Goal: Information Seeking & Learning: Learn about a topic

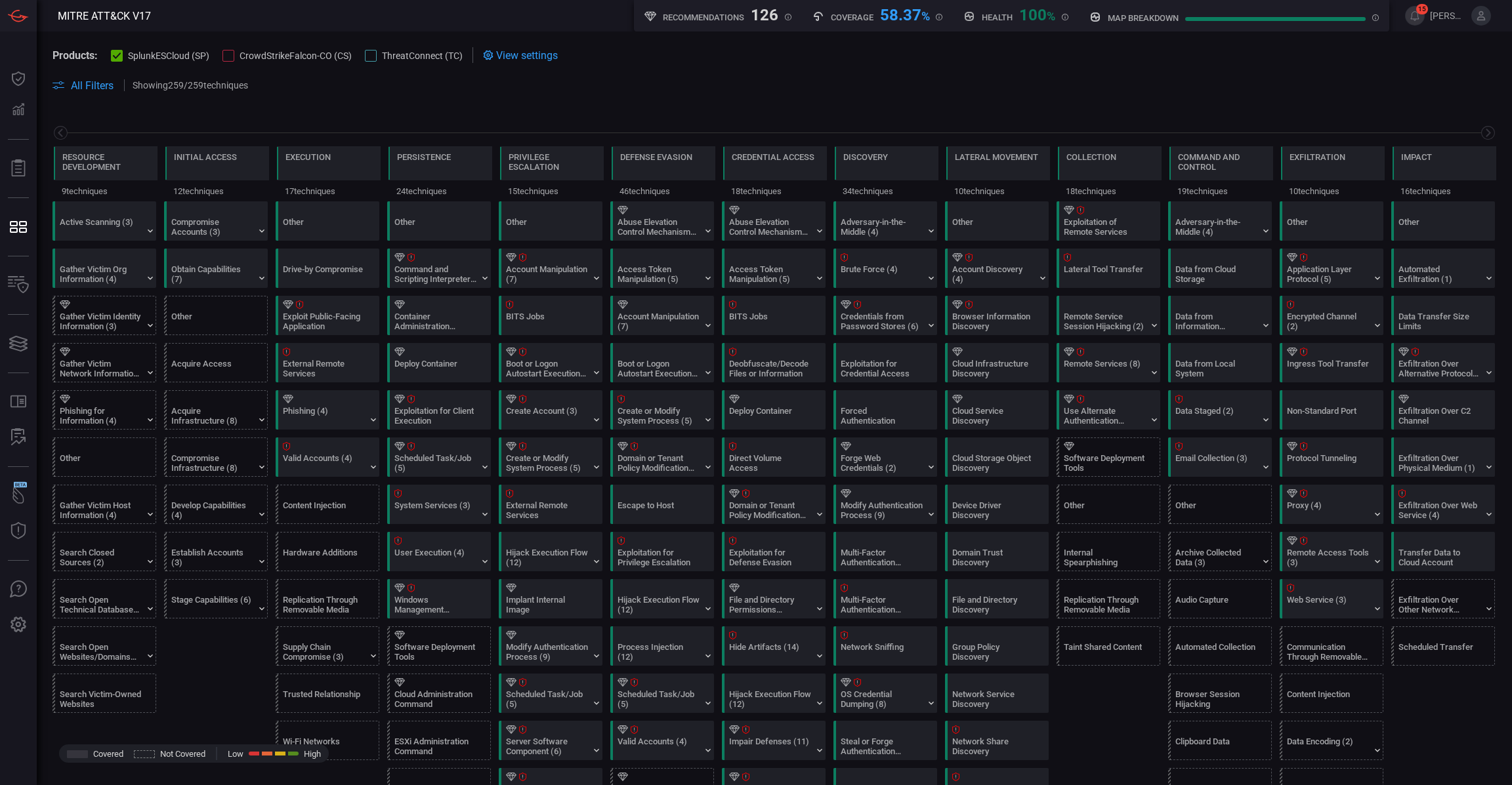
scroll to position [0, 128]
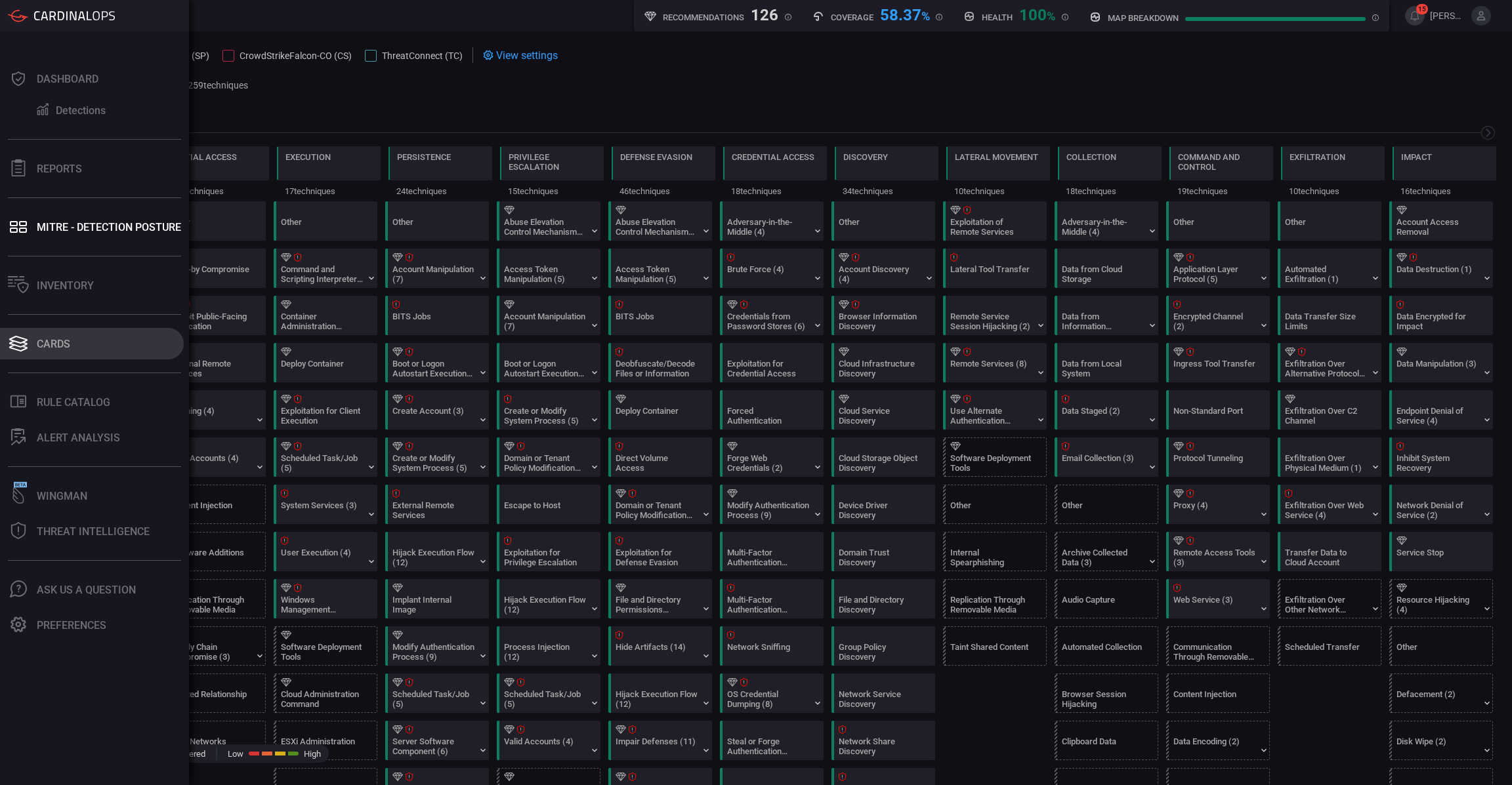
click at [63, 336] on button "Cards" at bounding box center [91, 343] width 184 height 31
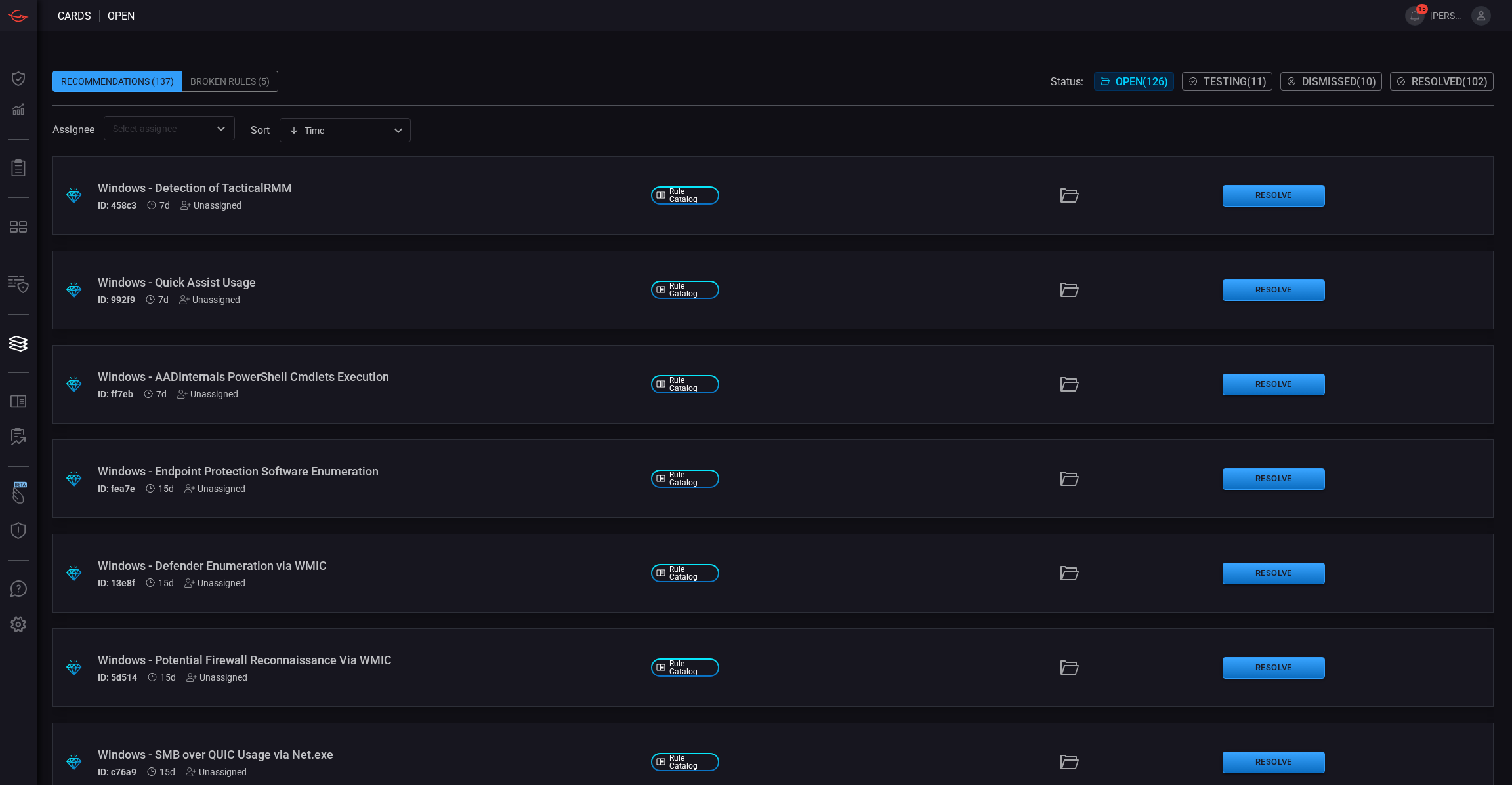
click at [232, 204] on div "Unassigned" at bounding box center [211, 205] width 61 height 10
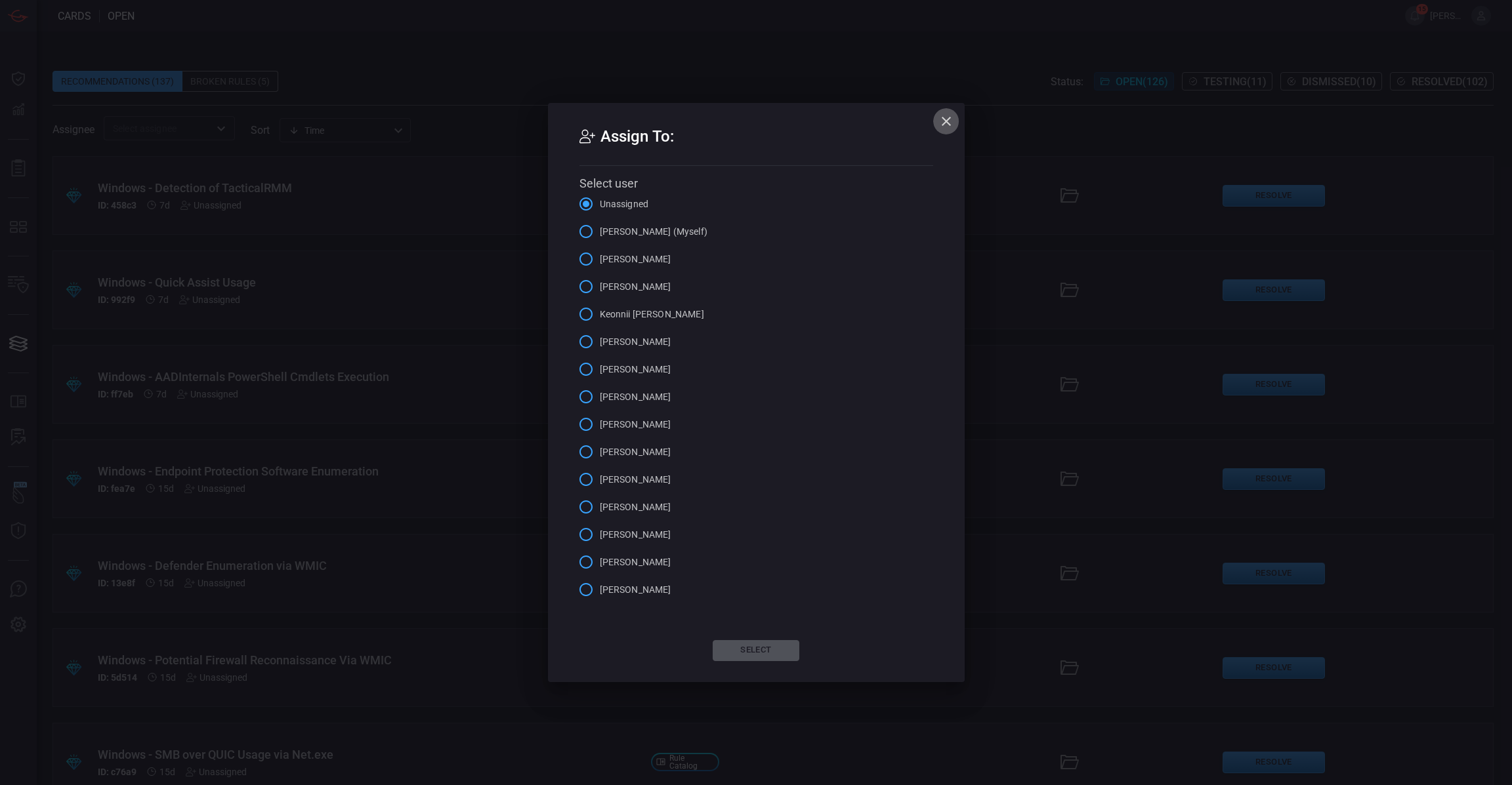
click at [948, 122] on icon "button" at bounding box center [947, 122] width 16 height 16
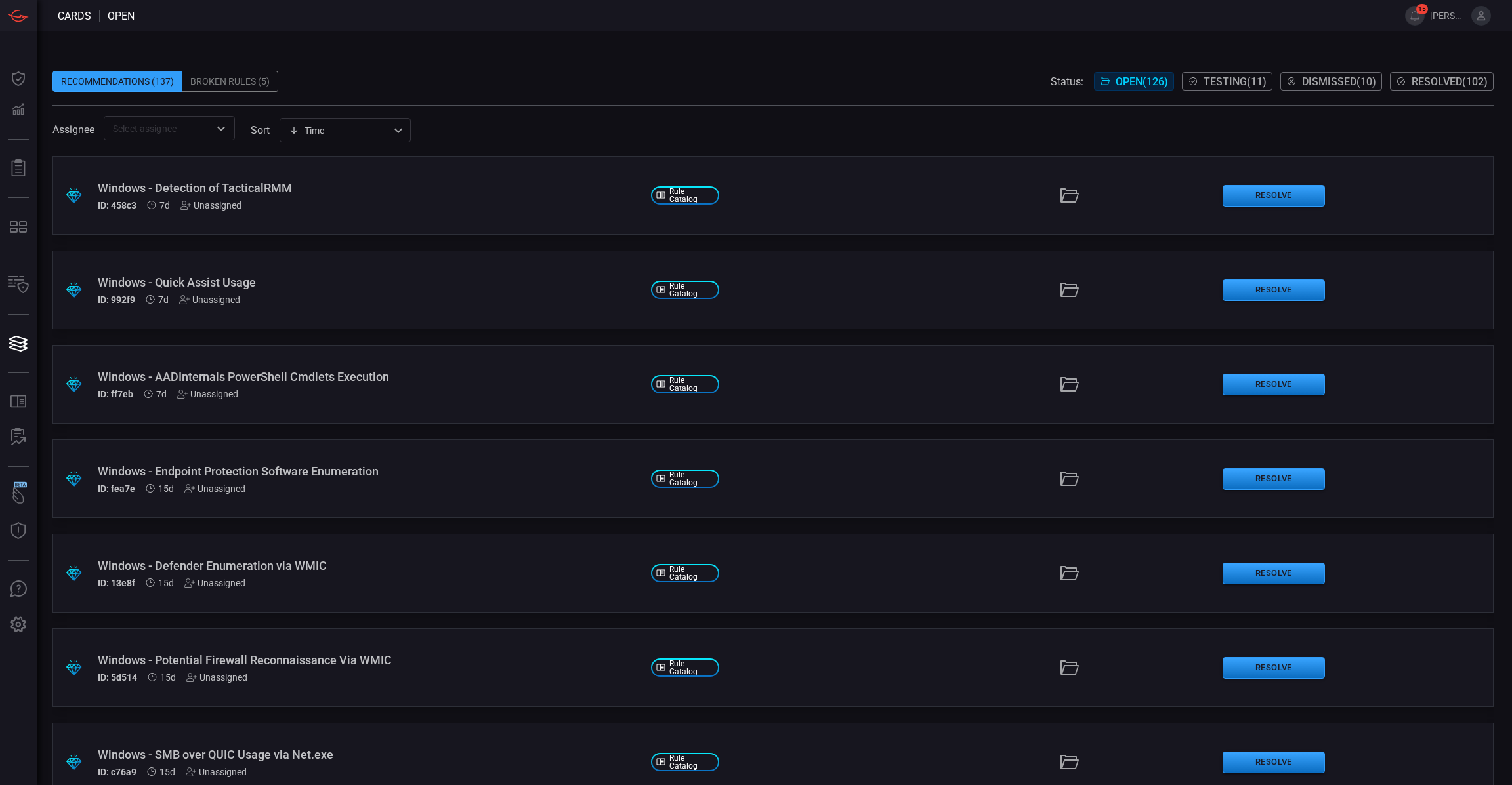
click at [415, 200] on div "ID: 458c3 7d Unassigned" at bounding box center [369, 205] width 543 height 10
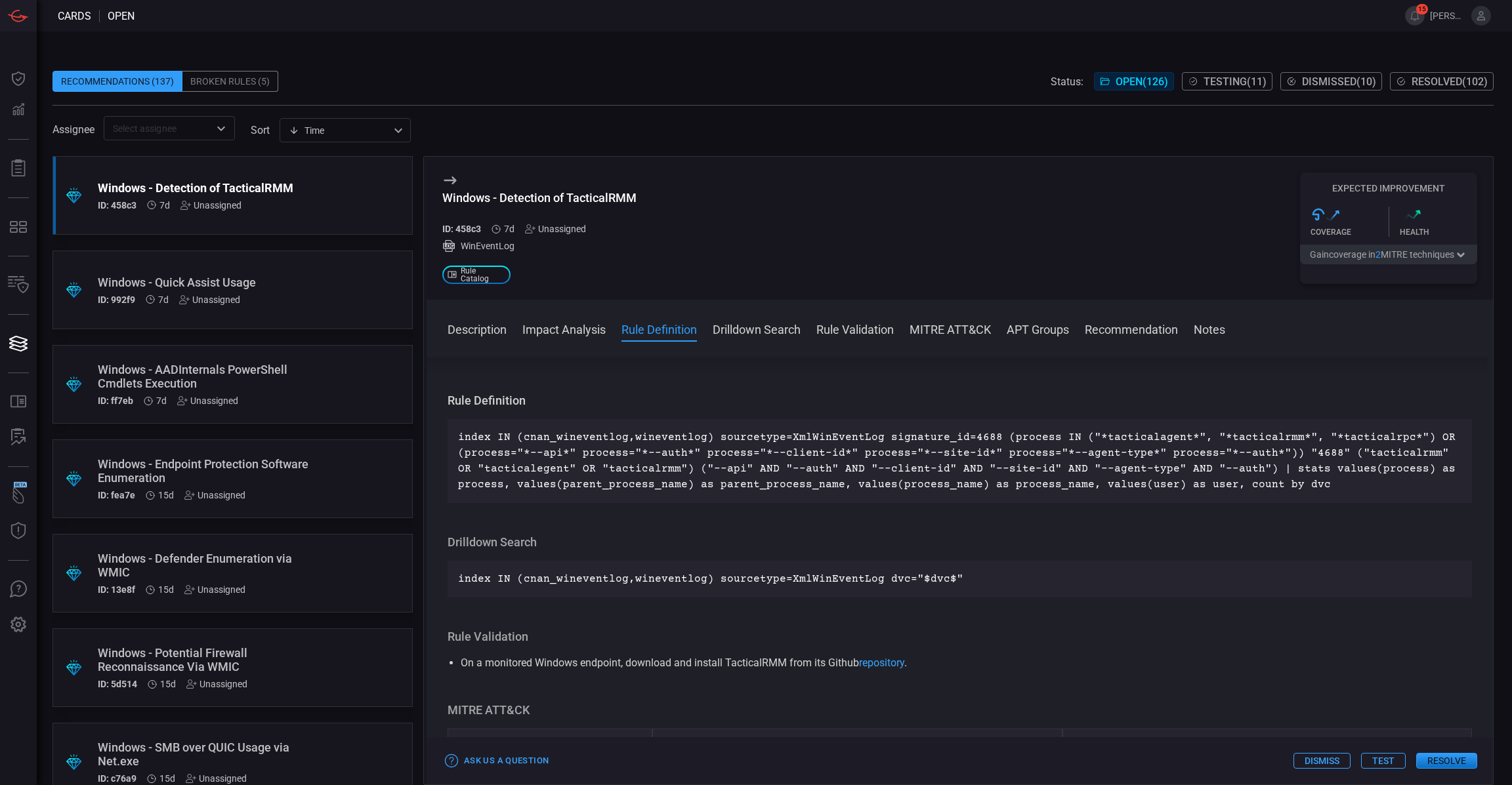
scroll to position [449, 0]
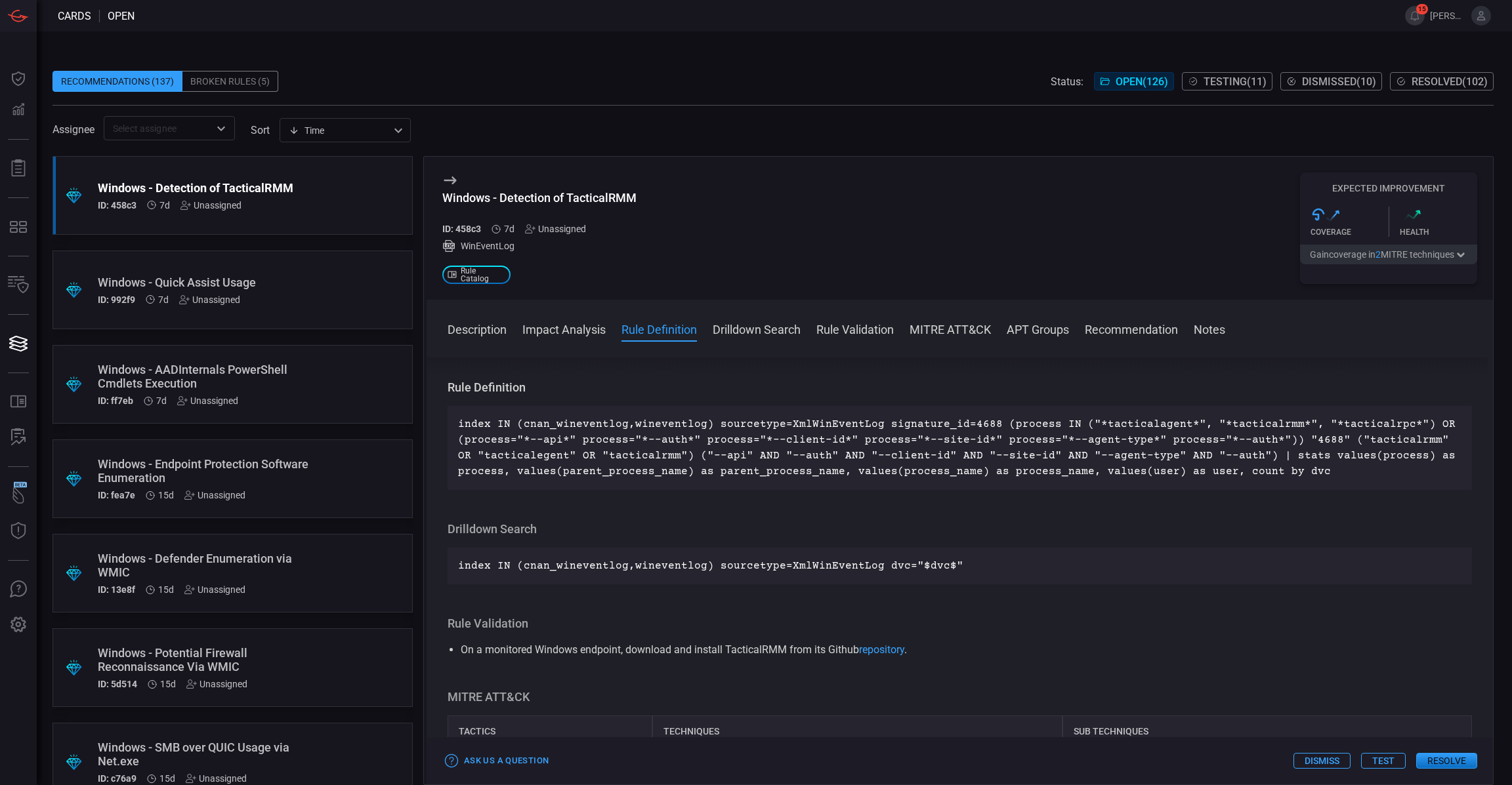
click at [1381, 261] on button "Gain coverage in 2 MITRE technique s" at bounding box center [1388, 254] width 177 height 20
